Goal: Transaction & Acquisition: Purchase product/service

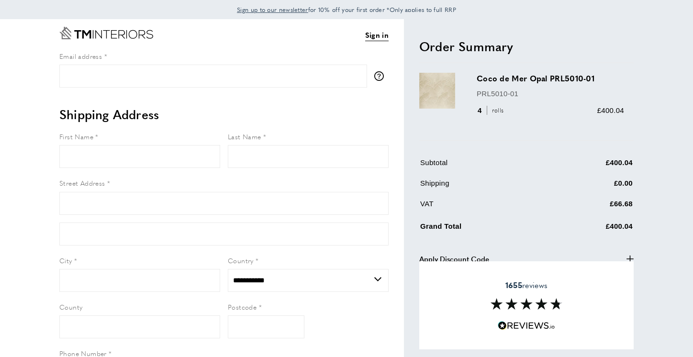
select select "**"
click at [628, 255] on icon "plus" at bounding box center [629, 258] width 7 height 7
click at [630, 257] on icon "minus" at bounding box center [629, 258] width 7 height 7
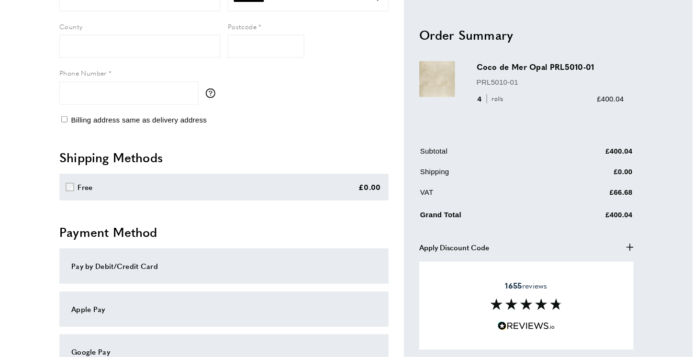
scroll to position [313, 0]
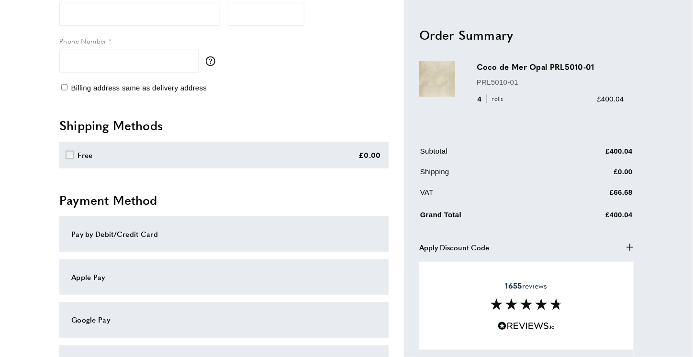
click at [491, 246] on button "Apply Discount Code plus" at bounding box center [526, 246] width 214 height 11
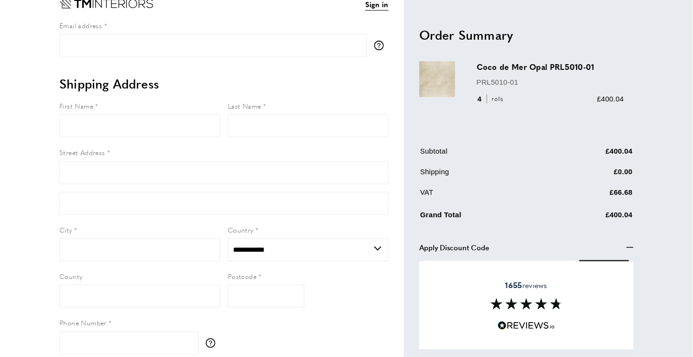
scroll to position [25, 0]
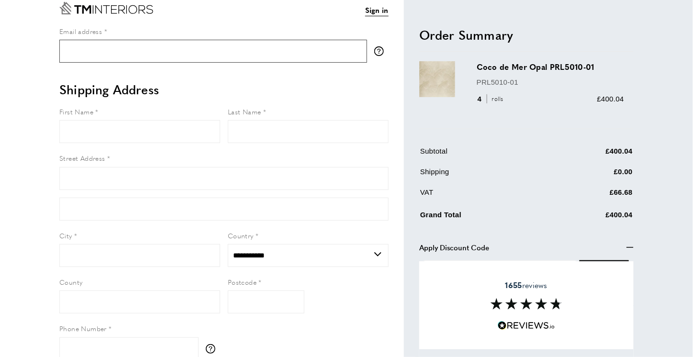
click at [112, 54] on input "Email address" at bounding box center [213, 51] width 308 height 23
type input "**********"
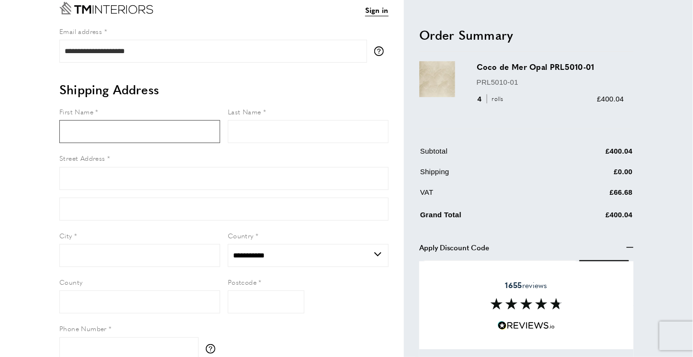
click at [128, 141] on input "First Name" at bounding box center [139, 131] width 161 height 23
type input "*****"
type input "******"
type input "**********"
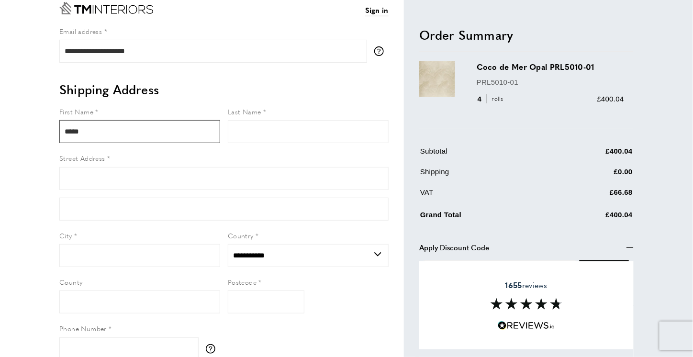
type input "*********"
type input "********"
type input "**********"
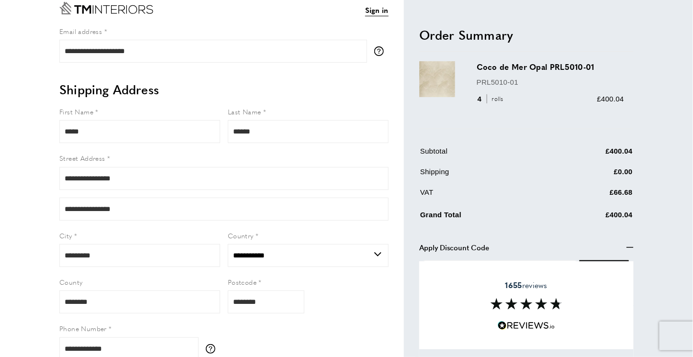
click at [630, 265] on div "1655 reviews" at bounding box center [526, 305] width 214 height 88
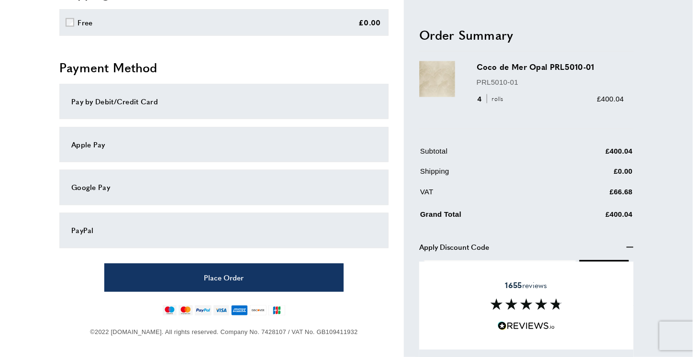
scroll to position [446, 0]
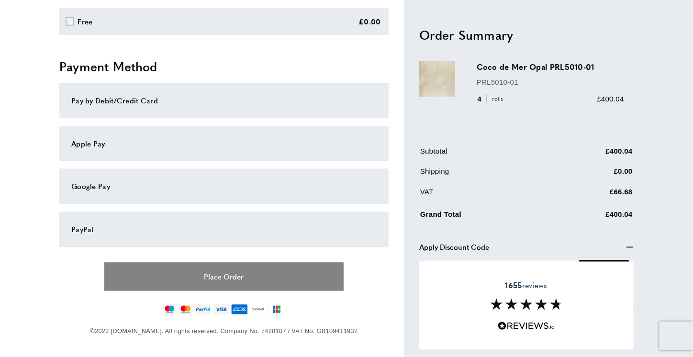
click at [275, 279] on button "Place Order" at bounding box center [223, 277] width 239 height 28
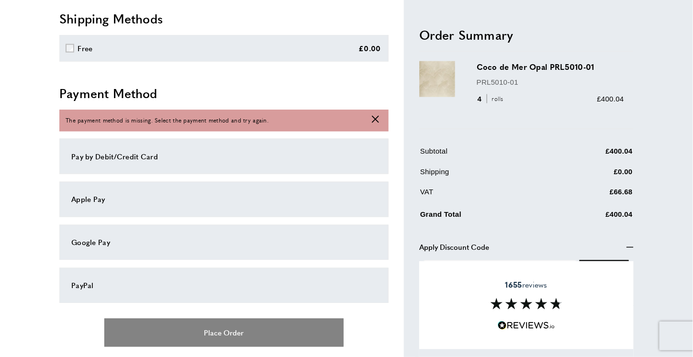
scroll to position [438, 0]
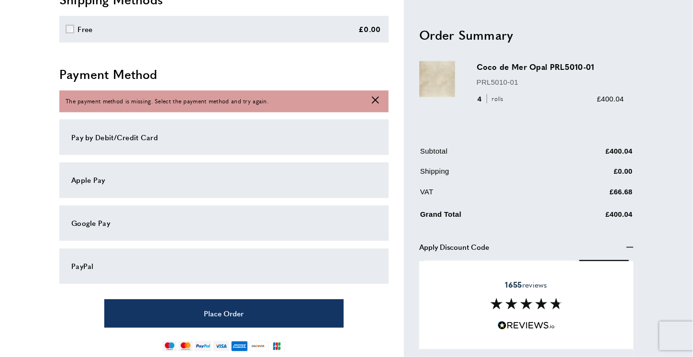
click at [313, 275] on div "PayPal" at bounding box center [223, 266] width 329 height 35
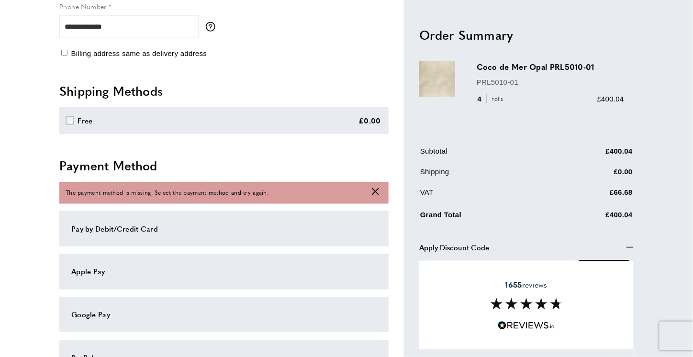
scroll to position [343, 0]
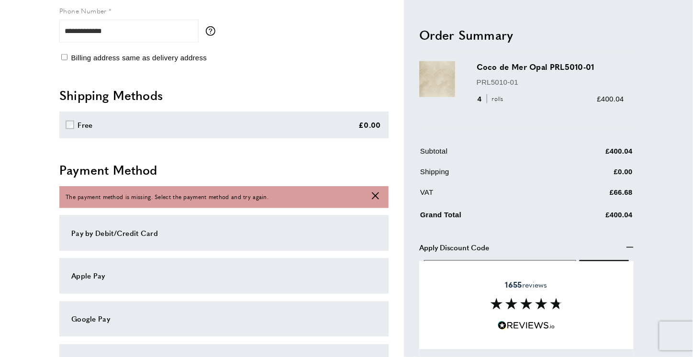
click at [511, 260] on input "text" at bounding box center [500, 271] width 152 height 23
click at [625, 283] on div "1655 reviews" at bounding box center [526, 305] width 214 height 88
click at [494, 311] on div "1655 reviews" at bounding box center [526, 305] width 214 height 88
click at [537, 278] on div "1655 reviews" at bounding box center [526, 305] width 214 height 88
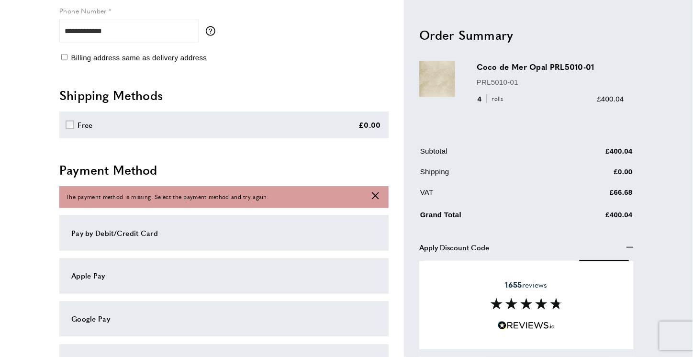
click at [537, 278] on div "1655 reviews" at bounding box center [526, 305] width 214 height 88
click at [493, 170] on td "Shipping" at bounding box center [484, 175] width 128 height 19
click at [667, 244] on div "**********" at bounding box center [346, 83] width 670 height 815
click at [630, 246] on icon "button" at bounding box center [629, 246] width 7 height 1
click at [630, 244] on icon "button" at bounding box center [629, 247] width 7 height 7
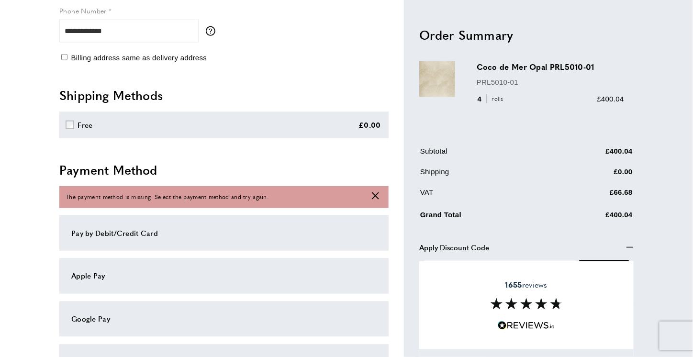
click at [588, 44] on header "Order Summary cross" at bounding box center [526, 38] width 214 height 25
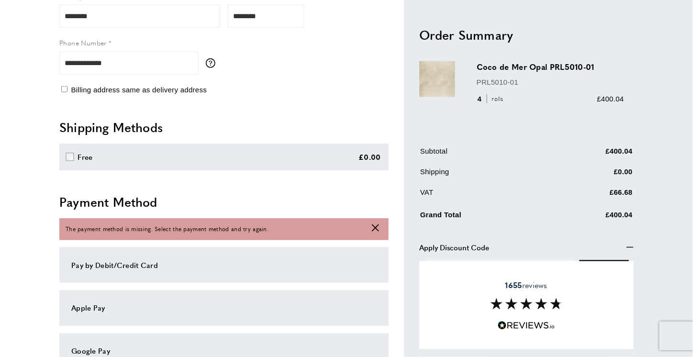
scroll to position [349, 0]
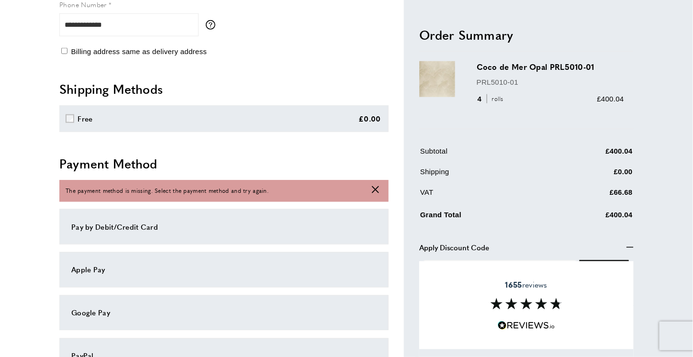
click at [525, 301] on img at bounding box center [527, 303] width 72 height 11
click at [137, 341] on div "PayPal" at bounding box center [223, 355] width 329 height 35
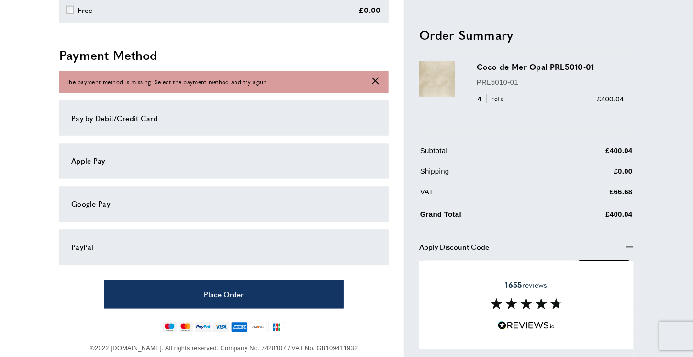
scroll to position [475, 0]
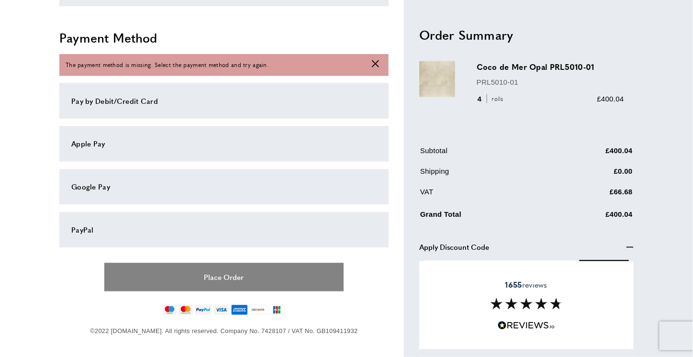
click at [299, 279] on button "Place Order" at bounding box center [223, 277] width 239 height 28
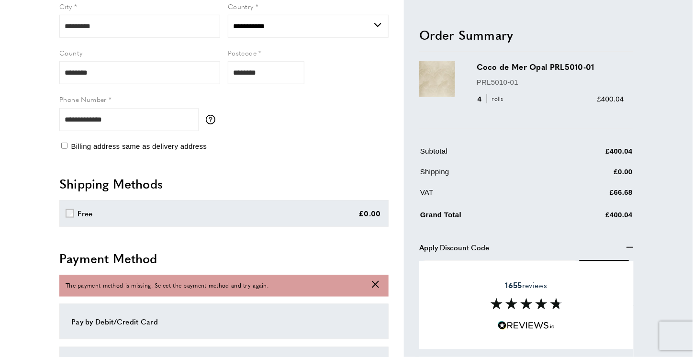
scroll to position [247, 0]
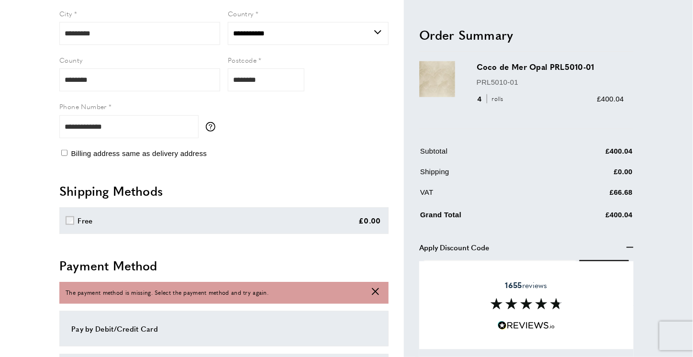
click at [375, 291] on icon at bounding box center [375, 291] width 7 height 7
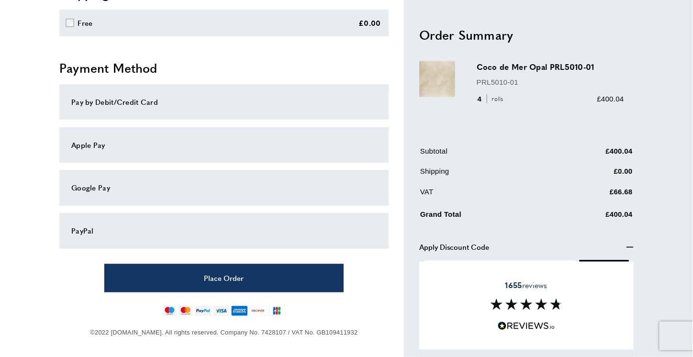
scroll to position [446, 0]
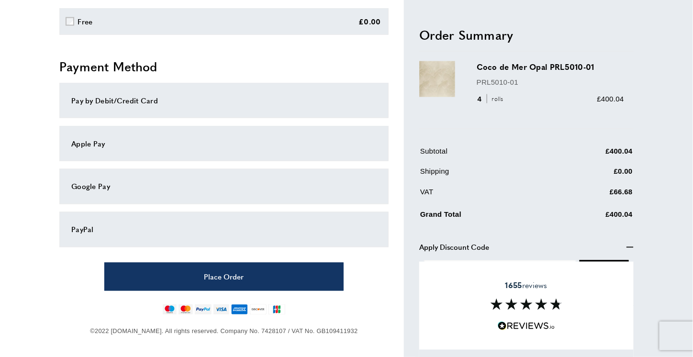
click at [141, 224] on div "PayPal" at bounding box center [223, 229] width 305 height 11
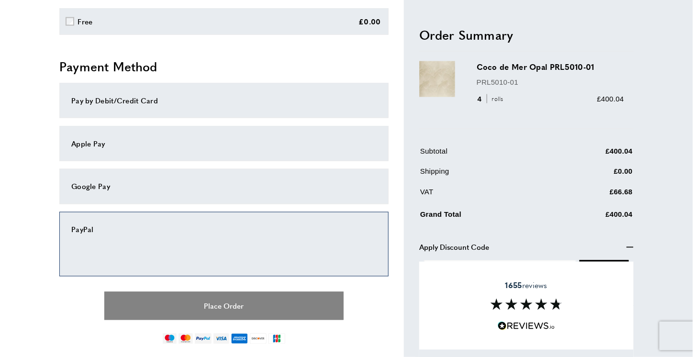
click at [258, 304] on button "Place Order" at bounding box center [223, 306] width 239 height 28
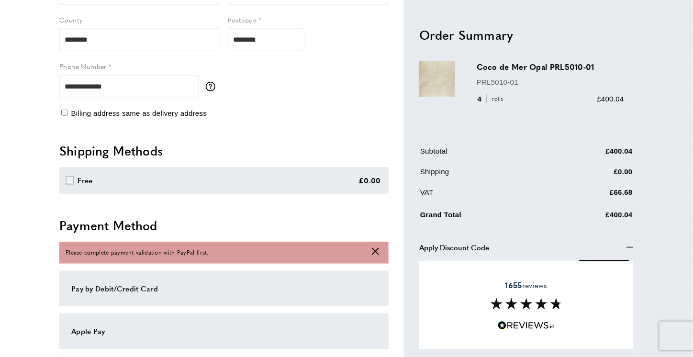
scroll to position [262, 0]
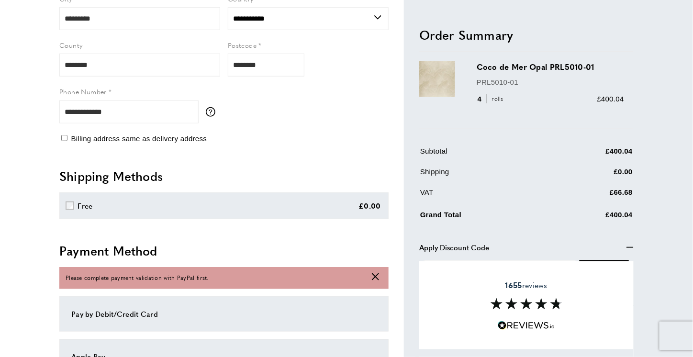
click at [377, 278] on icon at bounding box center [375, 276] width 7 height 7
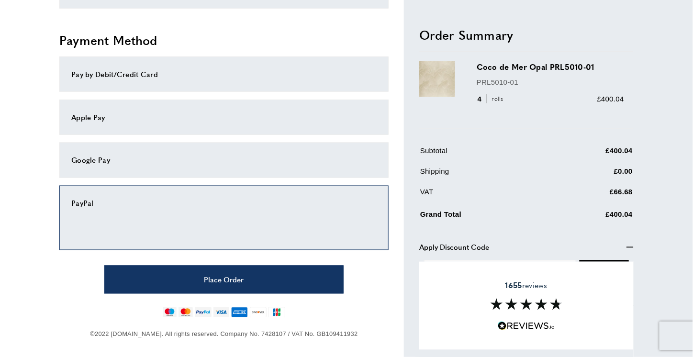
scroll to position [475, 0]
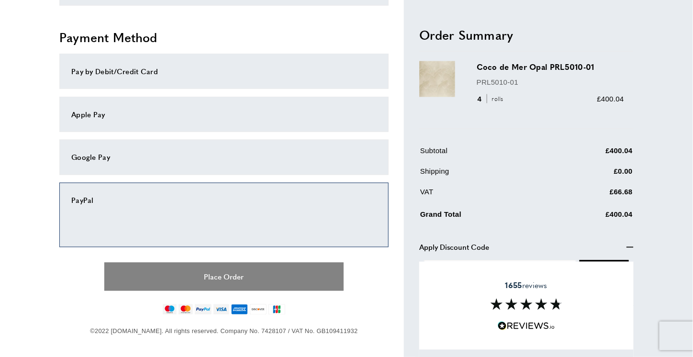
click at [243, 274] on button "Place Order" at bounding box center [223, 277] width 239 height 28
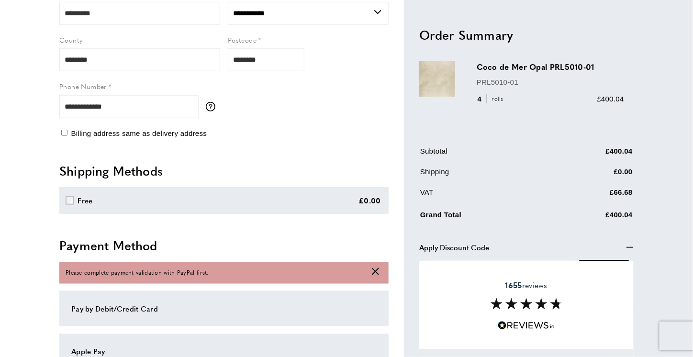
scroll to position [262, 0]
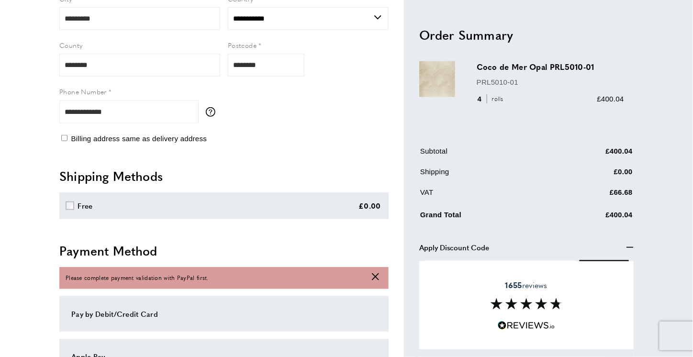
click at [252, 281] on div "Please complete payment validation with PayPal first. cross" at bounding box center [223, 278] width 329 height 22
click at [378, 273] on icon at bounding box center [375, 276] width 7 height 7
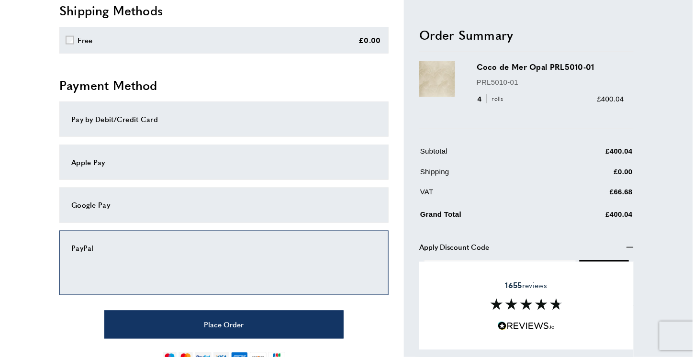
scroll to position [447, 0]
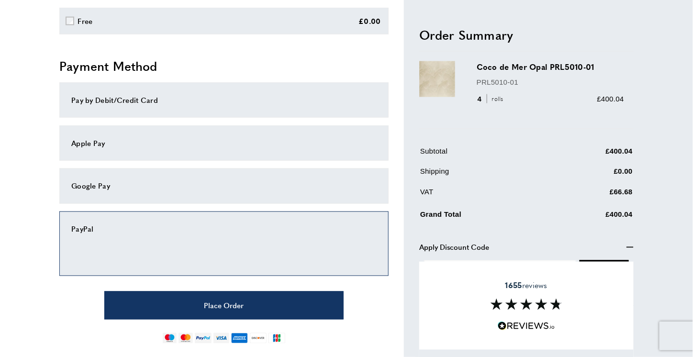
click at [228, 106] on div "Pay by Debit/Credit Card" at bounding box center [223, 99] width 329 height 35
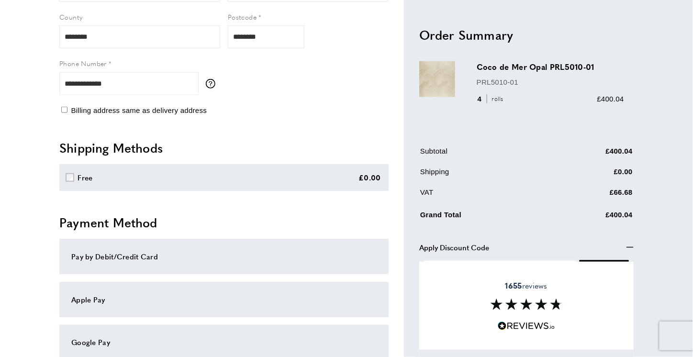
scroll to position [278, 0]
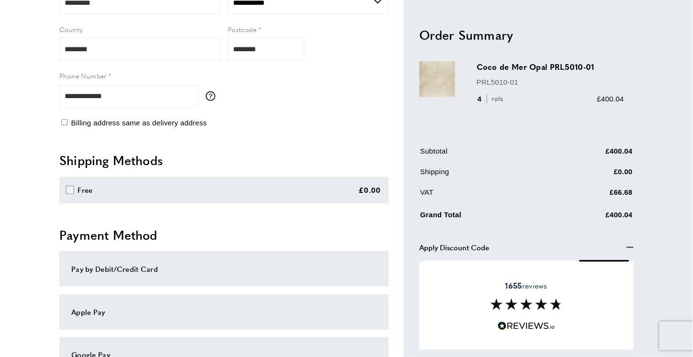
click at [151, 278] on div "Pay by Debit/Credit Card" at bounding box center [223, 268] width 329 height 35
